Goal: Information Seeking & Learning: Check status

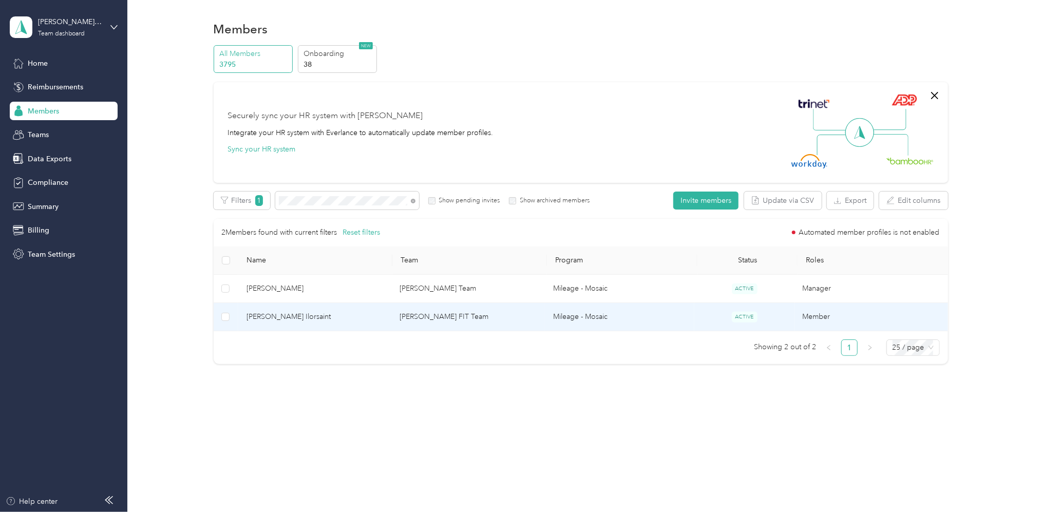
click at [475, 317] on td "[PERSON_NAME] FIT Team" at bounding box center [469, 317] width 154 height 28
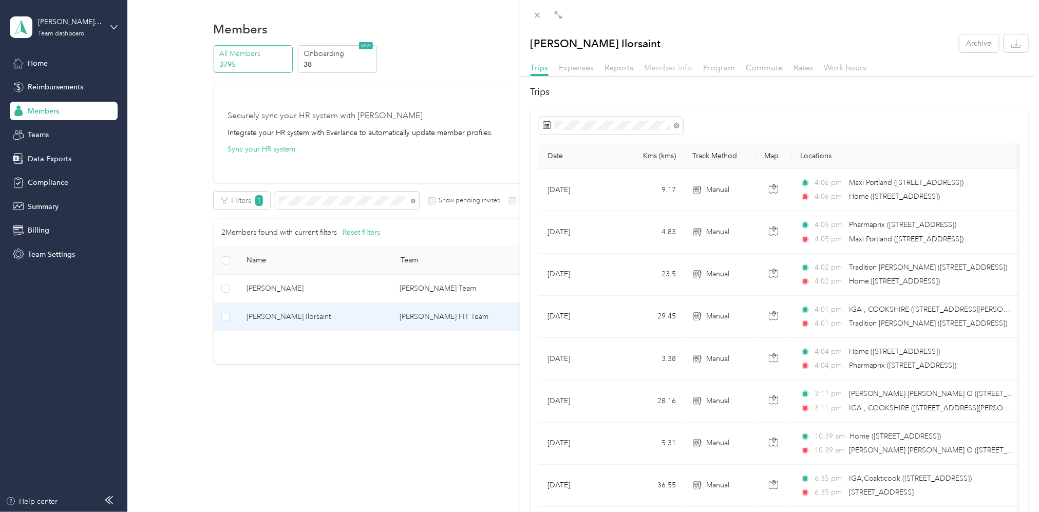
click at [667, 67] on span "Member info" at bounding box center [669, 68] width 48 height 10
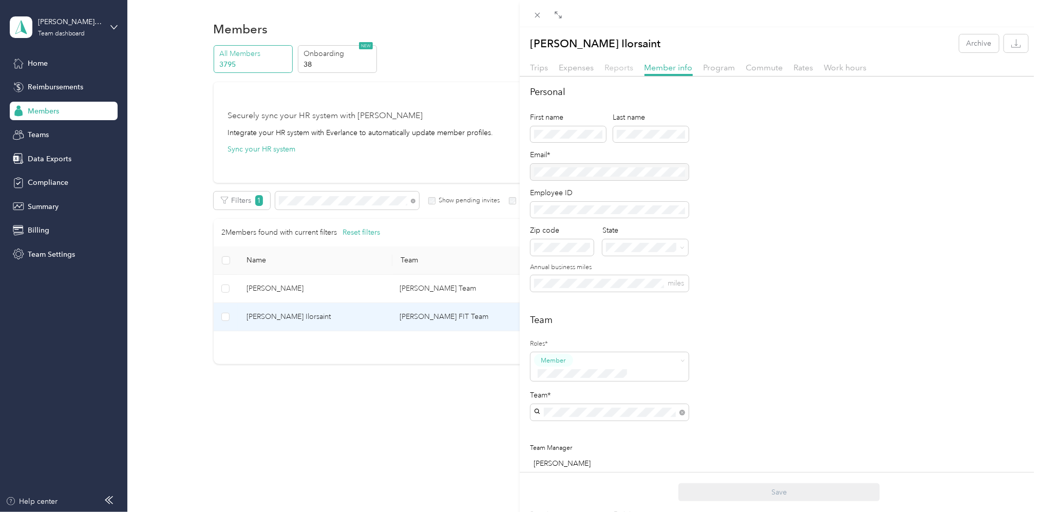
click at [626, 72] on div "Reports" at bounding box center [619, 68] width 29 height 13
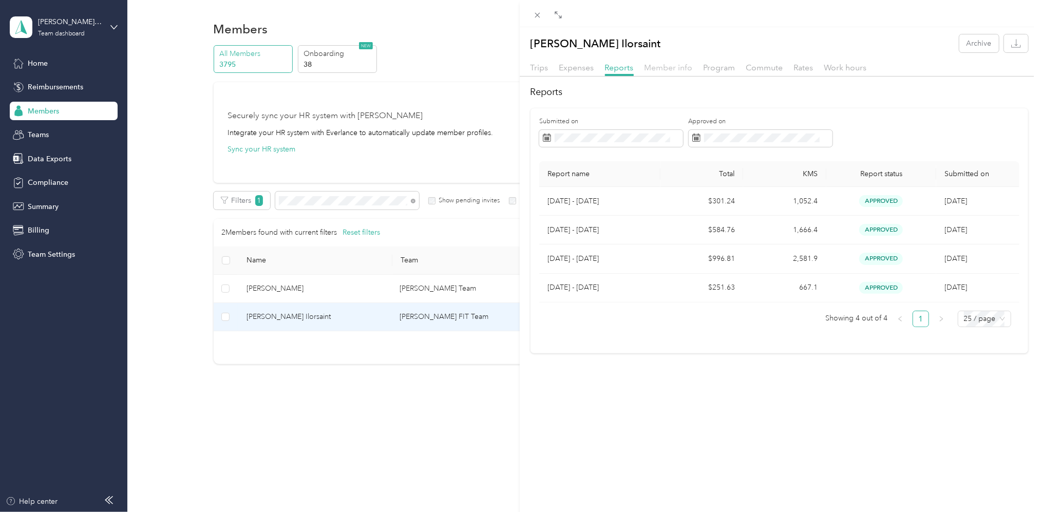
click at [677, 70] on span "Member info" at bounding box center [669, 68] width 48 height 10
